Goal: Task Accomplishment & Management: Complete application form

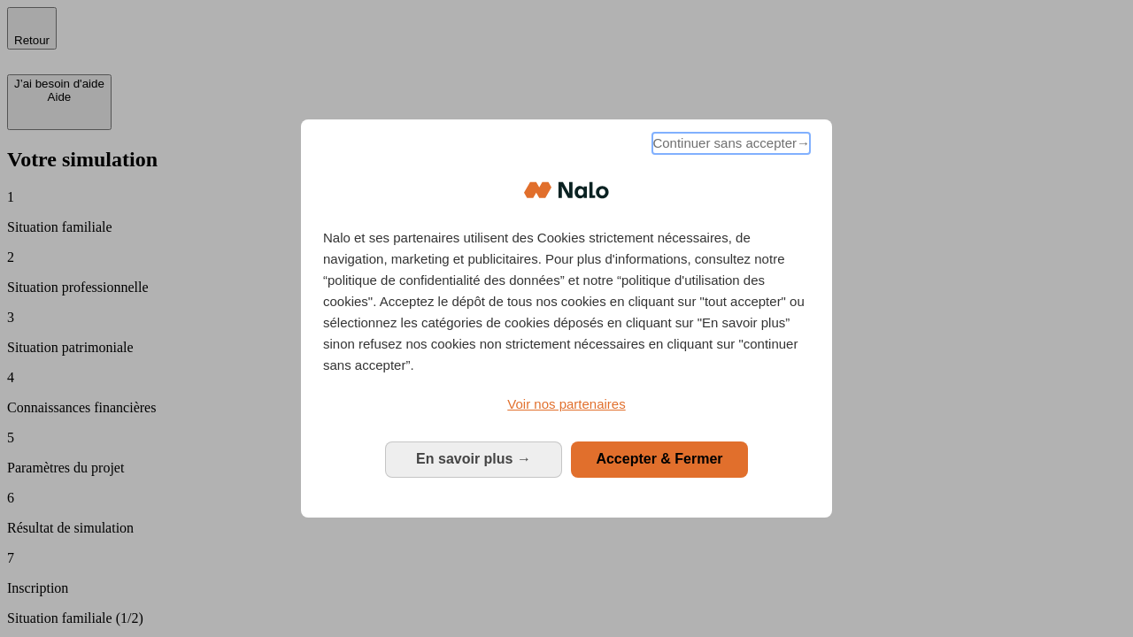
click at [729, 146] on span "Continuer sans accepter →" at bounding box center [731, 143] width 158 height 21
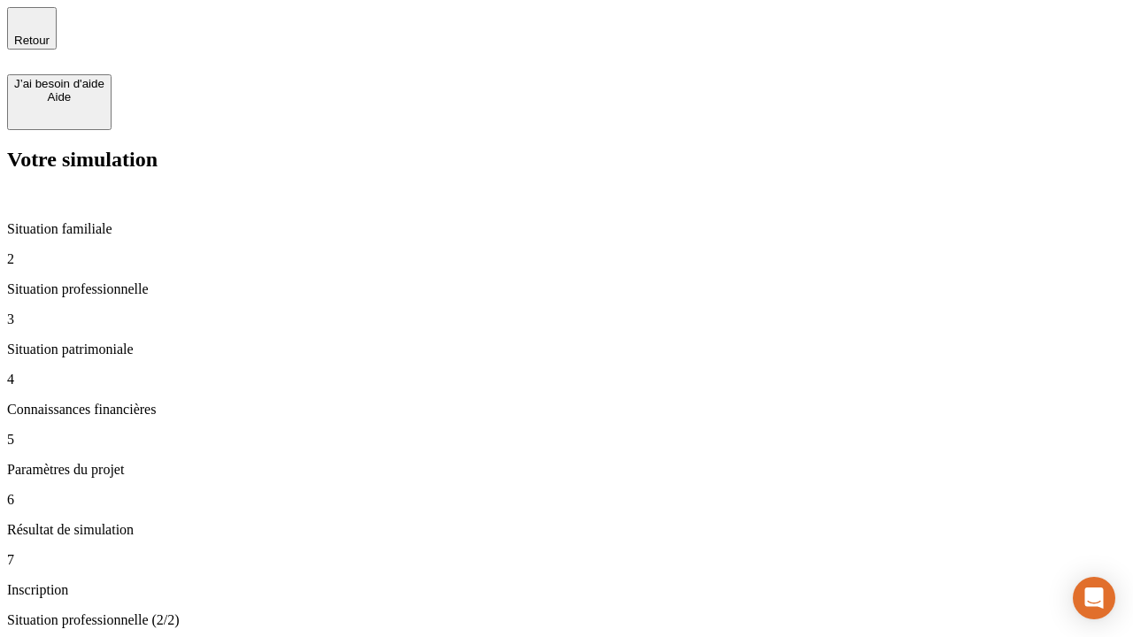
type input "30 000"
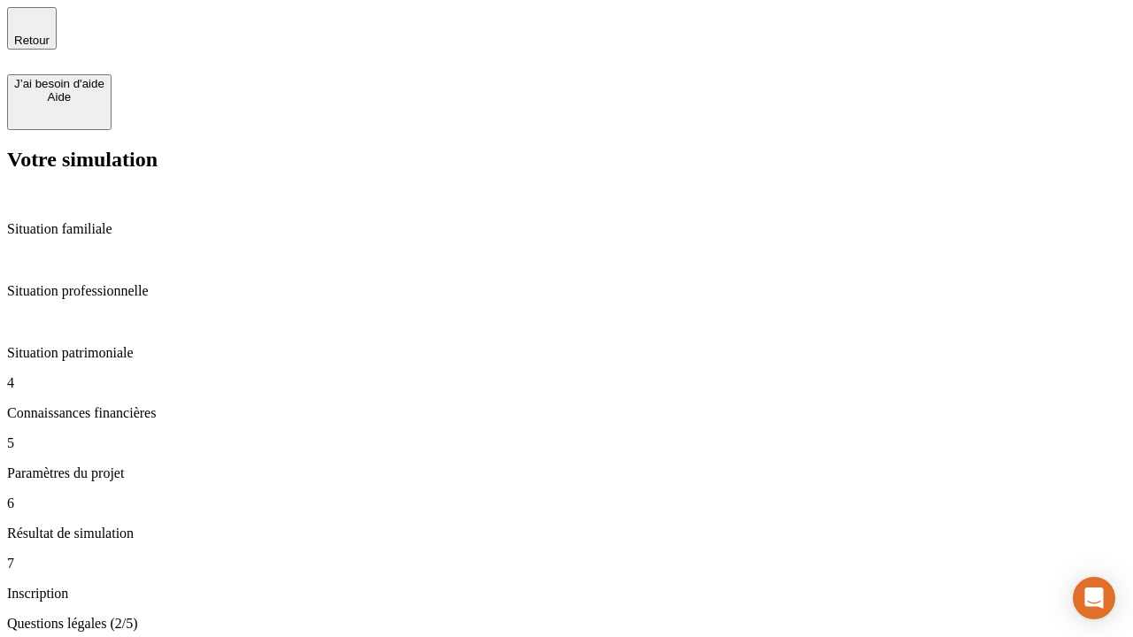
scroll to position [4, 0]
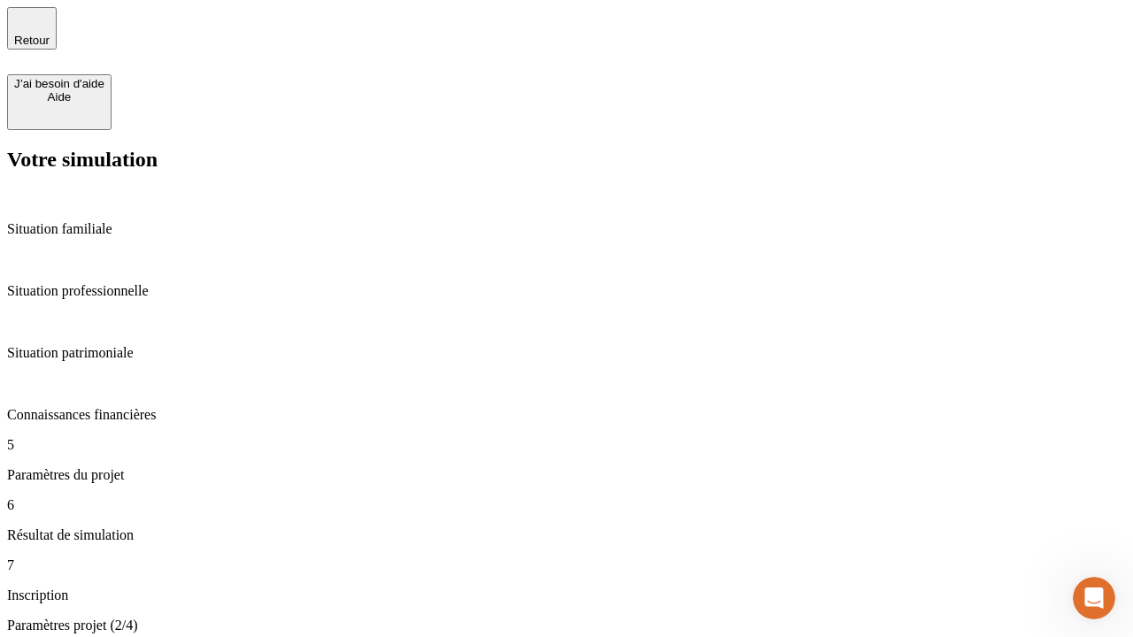
type input "25"
type input "64"
type input "1 000"
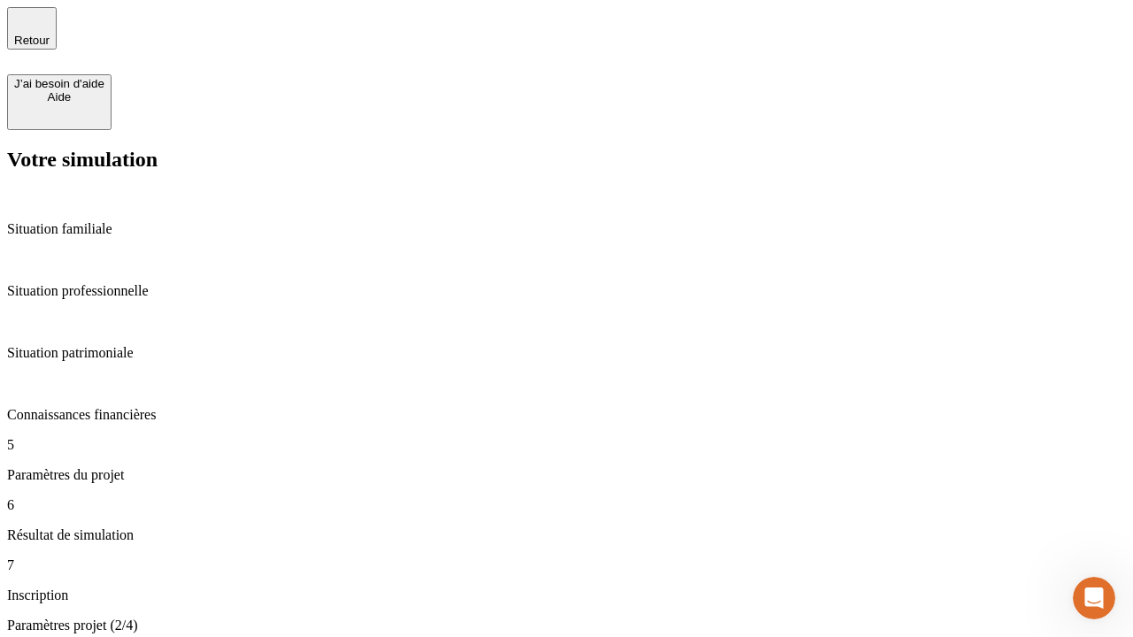
type input "640"
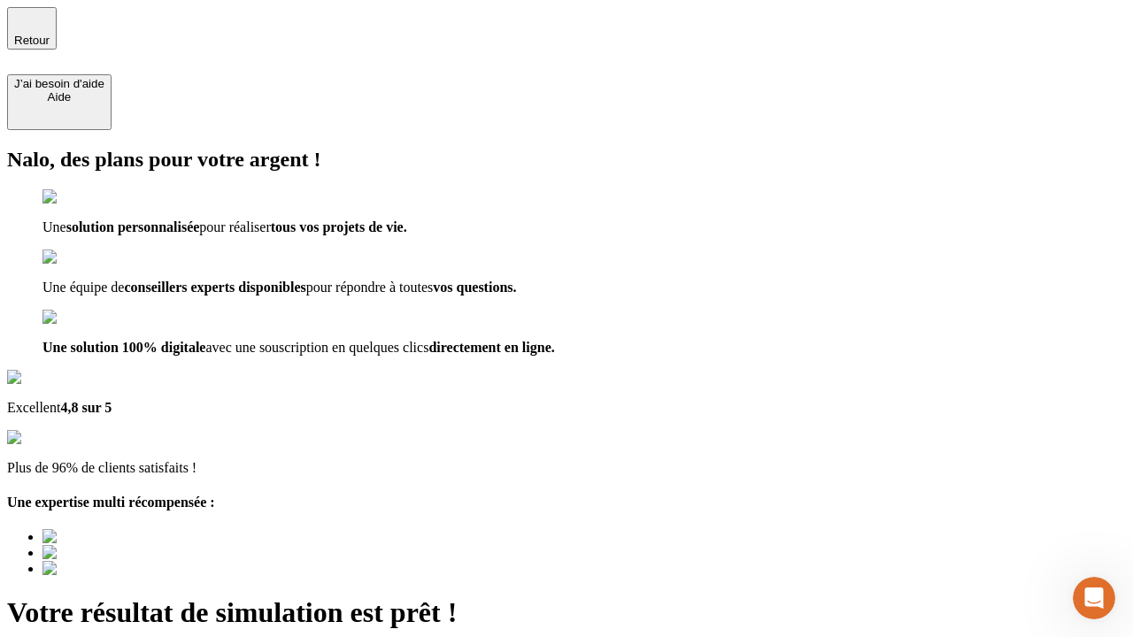
type input "[EMAIL_ADDRESS][PERSON_NAME][DOMAIN_NAME]"
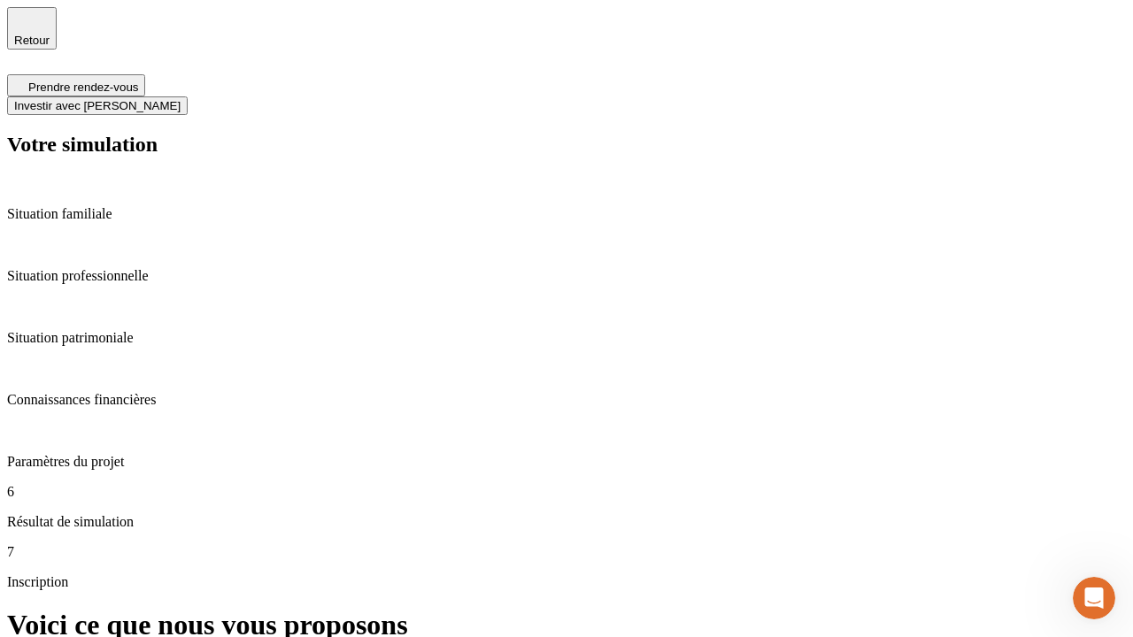
click at [181, 99] on span "Investir avec [PERSON_NAME]" at bounding box center [97, 105] width 166 height 13
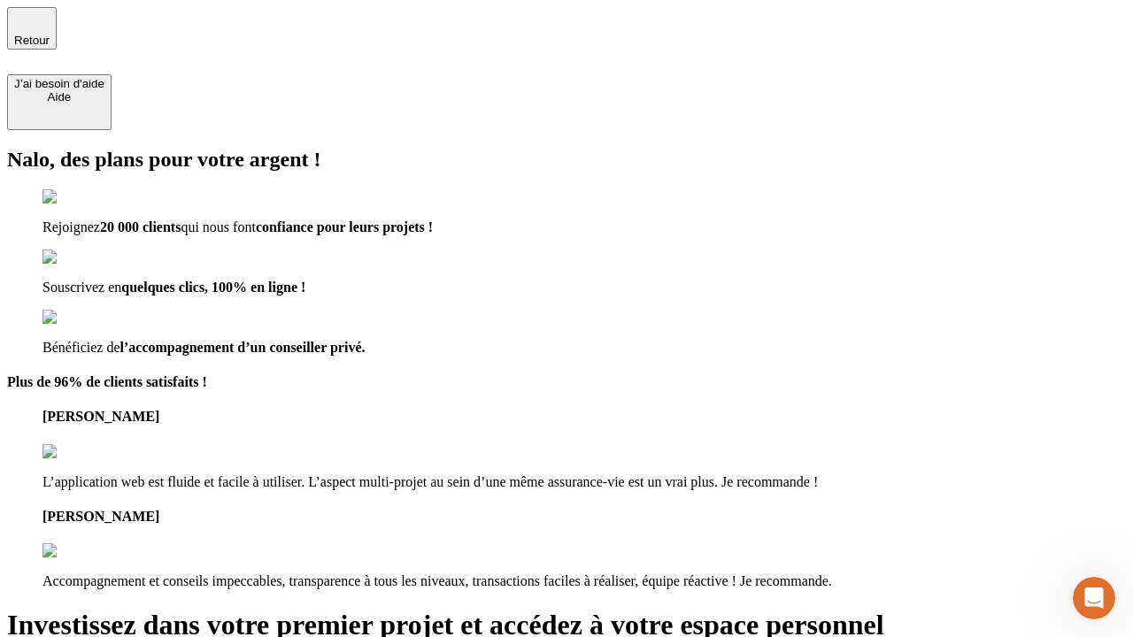
type input "[EMAIL_ADDRESS][PERSON_NAME][DOMAIN_NAME]"
